Goal: Information Seeking & Learning: Find specific fact

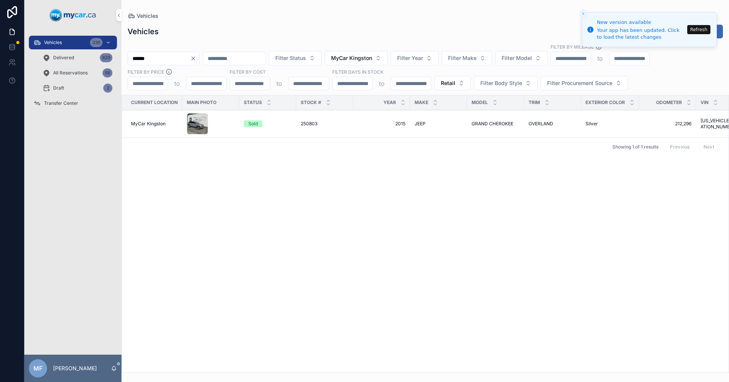
drag, startPoint x: 183, startPoint y: 62, endPoint x: 0, endPoint y: 46, distance: 183.7
click at [0, 44] on div "Vehicles 336 Delivered 829 All Reservations 56 Draft 2 Transfer Center MF [PERS…" at bounding box center [364, 191] width 729 height 382
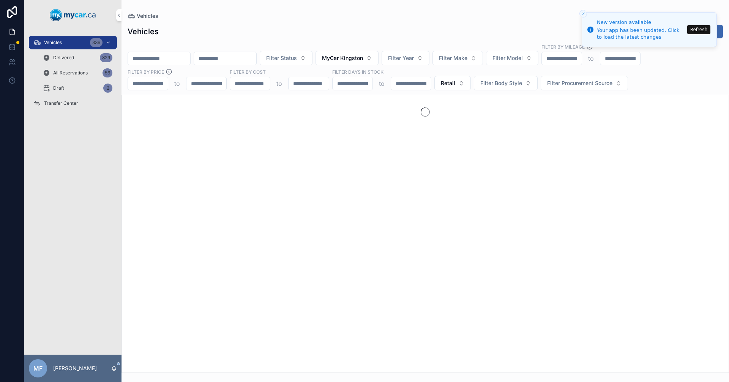
click at [444, 83] on span "Retail" at bounding box center [448, 83] width 14 height 8
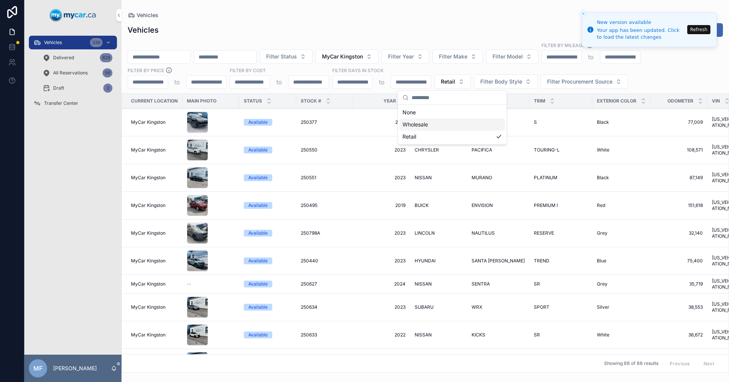
click at [422, 126] on div "Wholesale" at bounding box center [453, 124] width 106 height 12
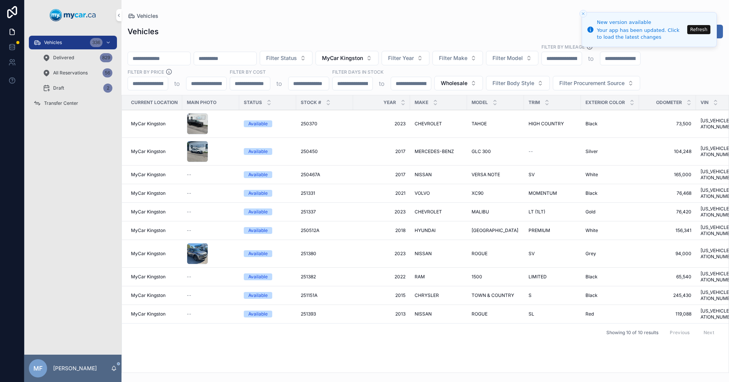
click at [294, 221] on td "Available" at bounding box center [267, 230] width 57 height 19
click at [535, 227] on span "PREMIUM" at bounding box center [540, 230] width 22 height 6
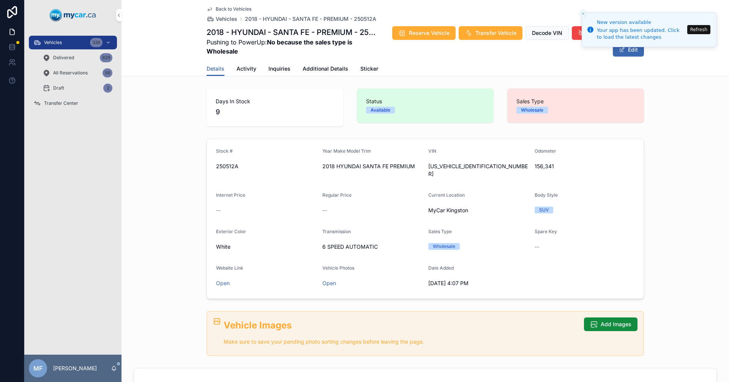
click at [325, 72] on span "Additional Details" at bounding box center [326, 69] width 46 height 8
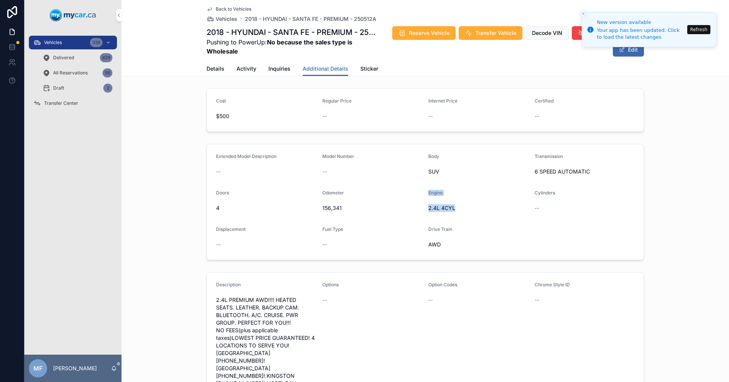
drag, startPoint x: 419, startPoint y: 210, endPoint x: 505, endPoint y: 216, distance: 86.9
click at [504, 216] on form "Extended Model Description -- Model Number -- Body SUV Transmission 6 SPEED AUT…" at bounding box center [425, 201] width 437 height 115
click at [399, 152] on form "Extended Model Description -- Model Number -- Body SUV Transmission 6 SPEED AUT…" at bounding box center [425, 201] width 437 height 115
click at [217, 69] on span "Details" at bounding box center [216, 69] width 18 height 8
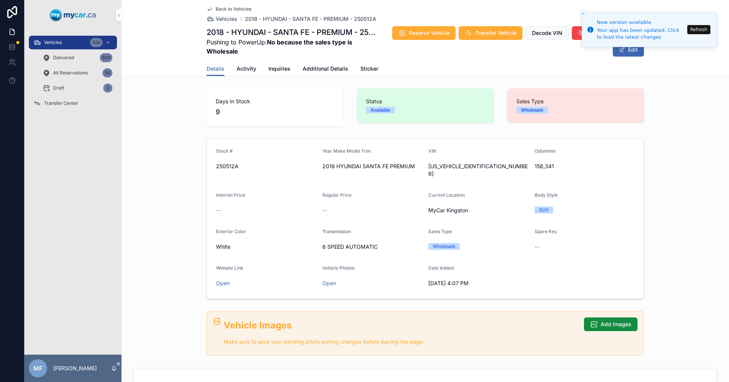
click at [444, 167] on span "[US_VEHICLE_IDENTIFICATION_NUMBER]" at bounding box center [478, 170] width 100 height 15
copy div "[US_VEHICLE_IDENTIFICATION_NUMBER]"
